Goal: Task Accomplishment & Management: Use online tool/utility

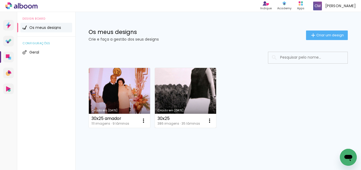
click at [187, 86] on link "Criado em 09/09/25" at bounding box center [185, 98] width 61 height 60
